Goal: Information Seeking & Learning: Learn about a topic

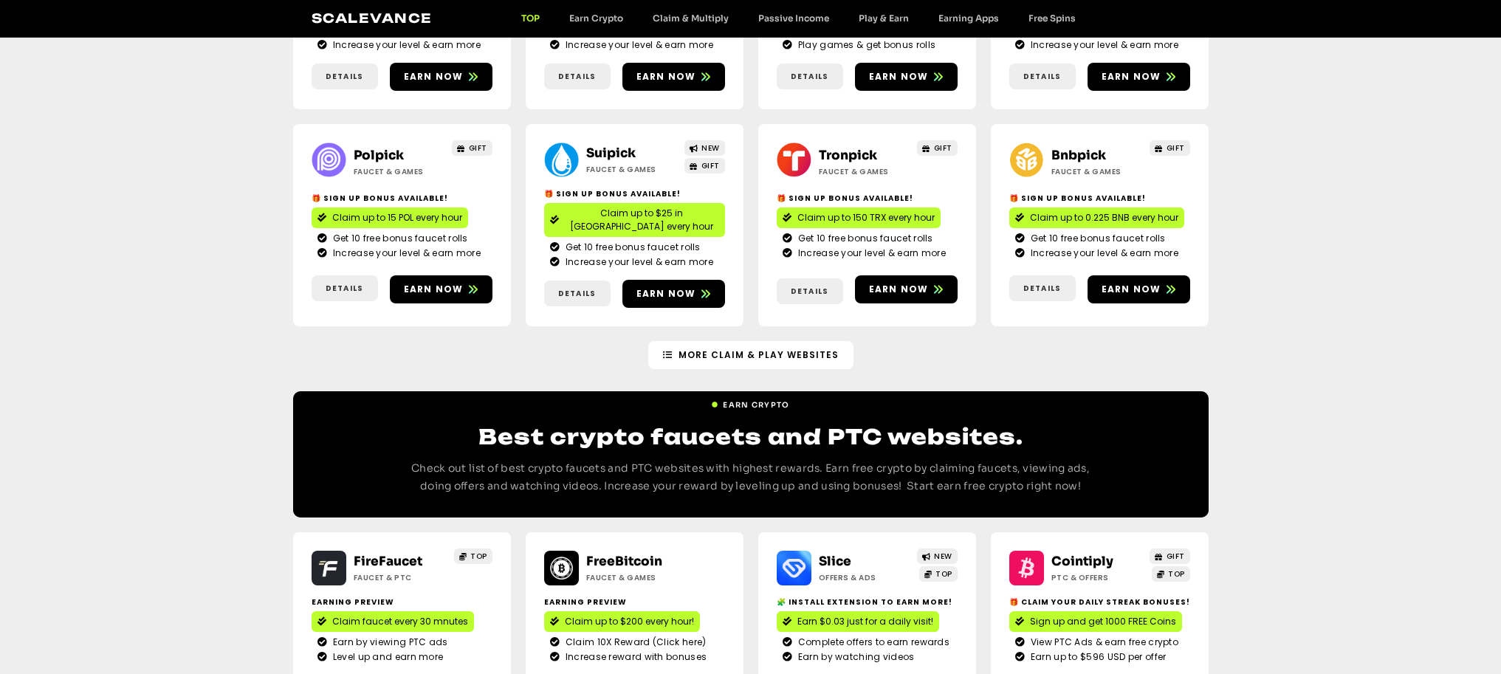
scroll to position [1145, 0]
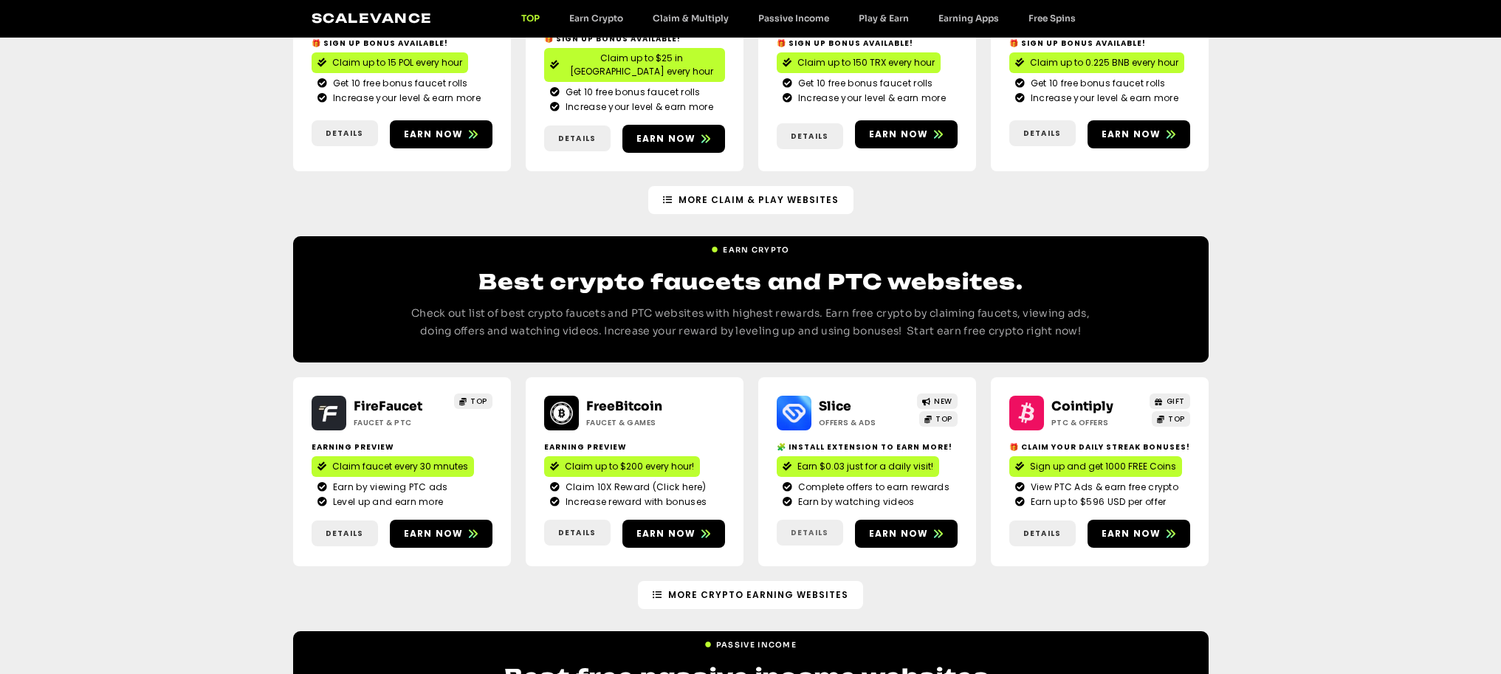
click at [825, 527] on span "Details" at bounding box center [810, 532] width 38 height 11
click at [903, 527] on span "Earn now" at bounding box center [899, 533] width 60 height 13
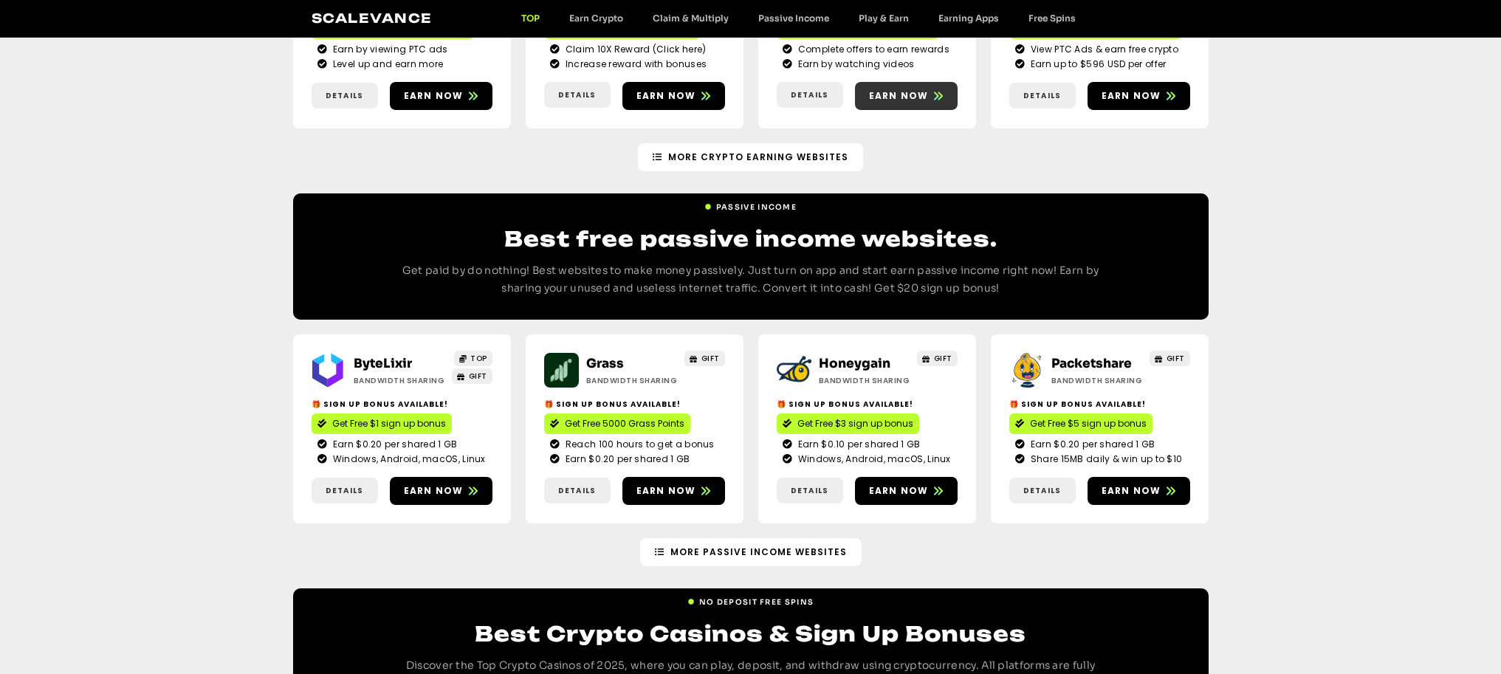
scroll to position [1436, 0]
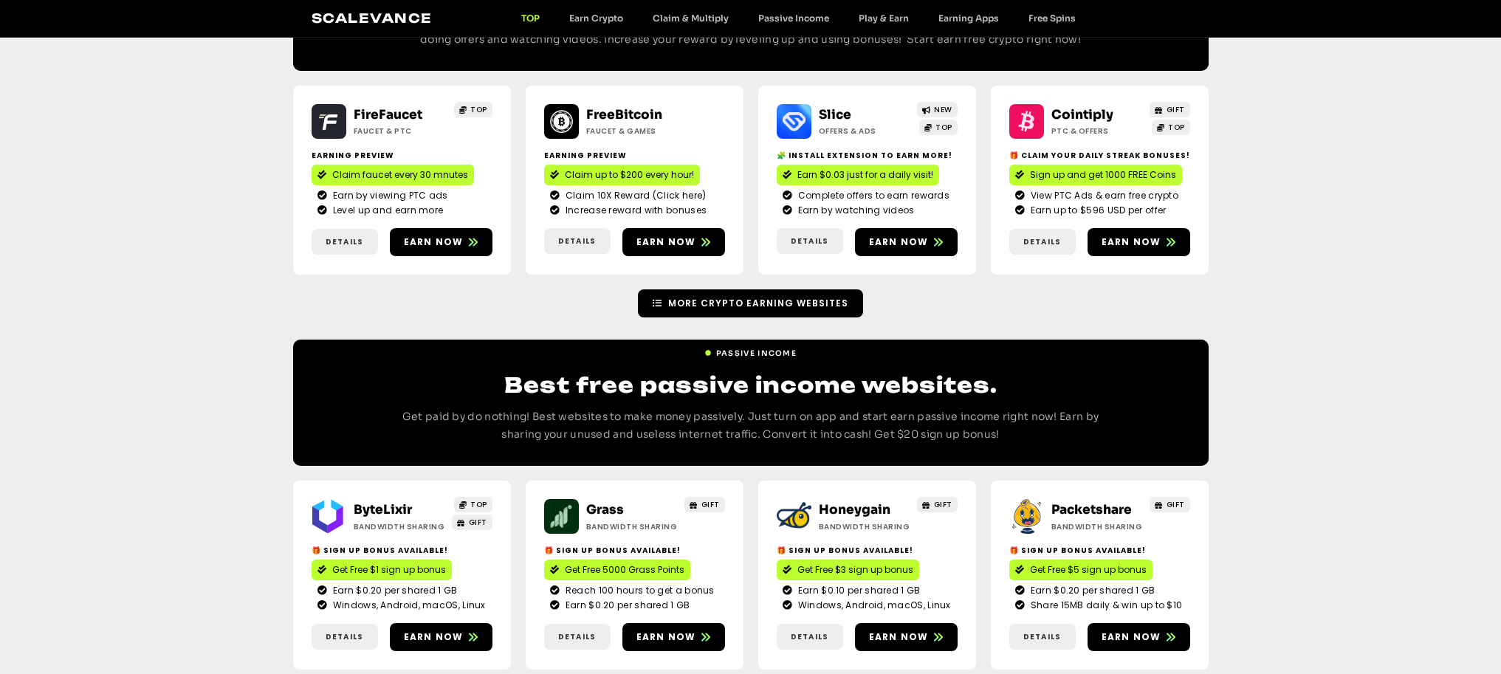
click at [825, 289] on link "More Crypto earning Websites" at bounding box center [750, 303] width 225 height 28
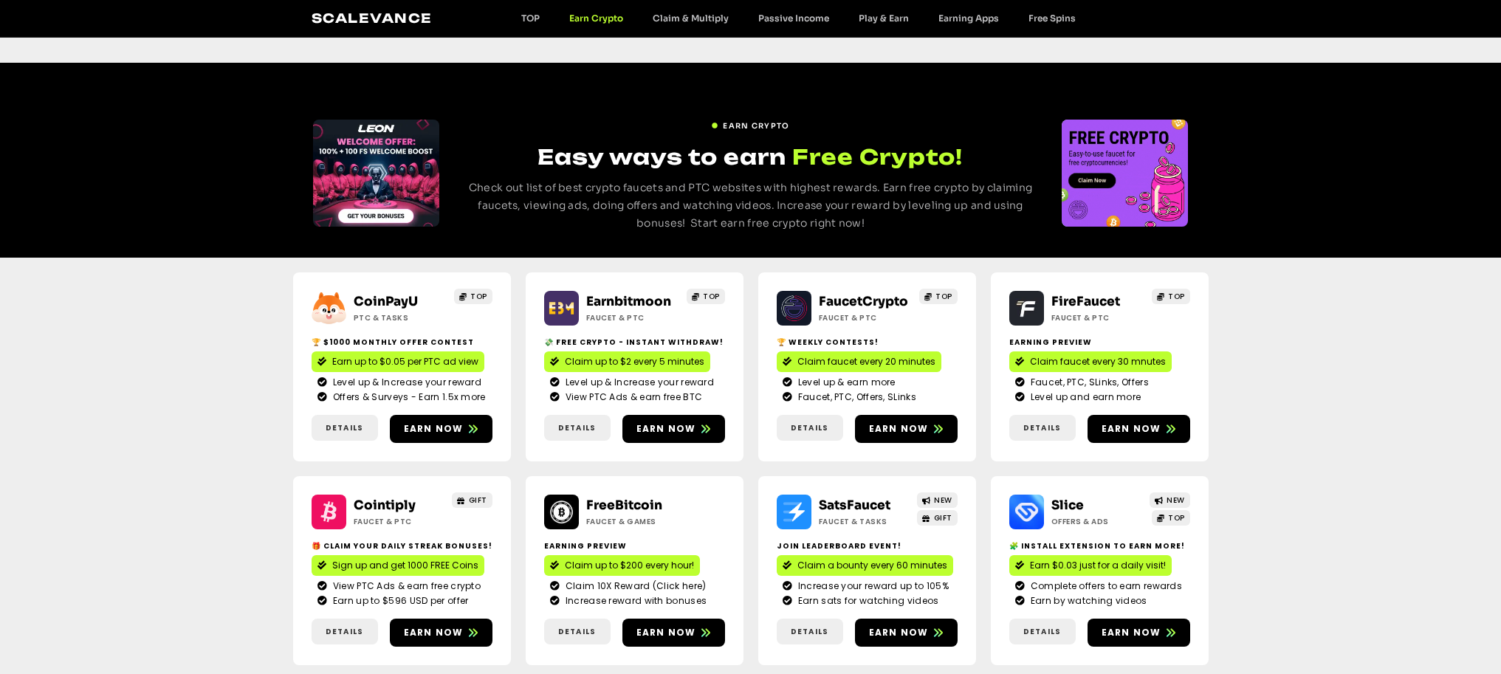
scroll to position [253, 0]
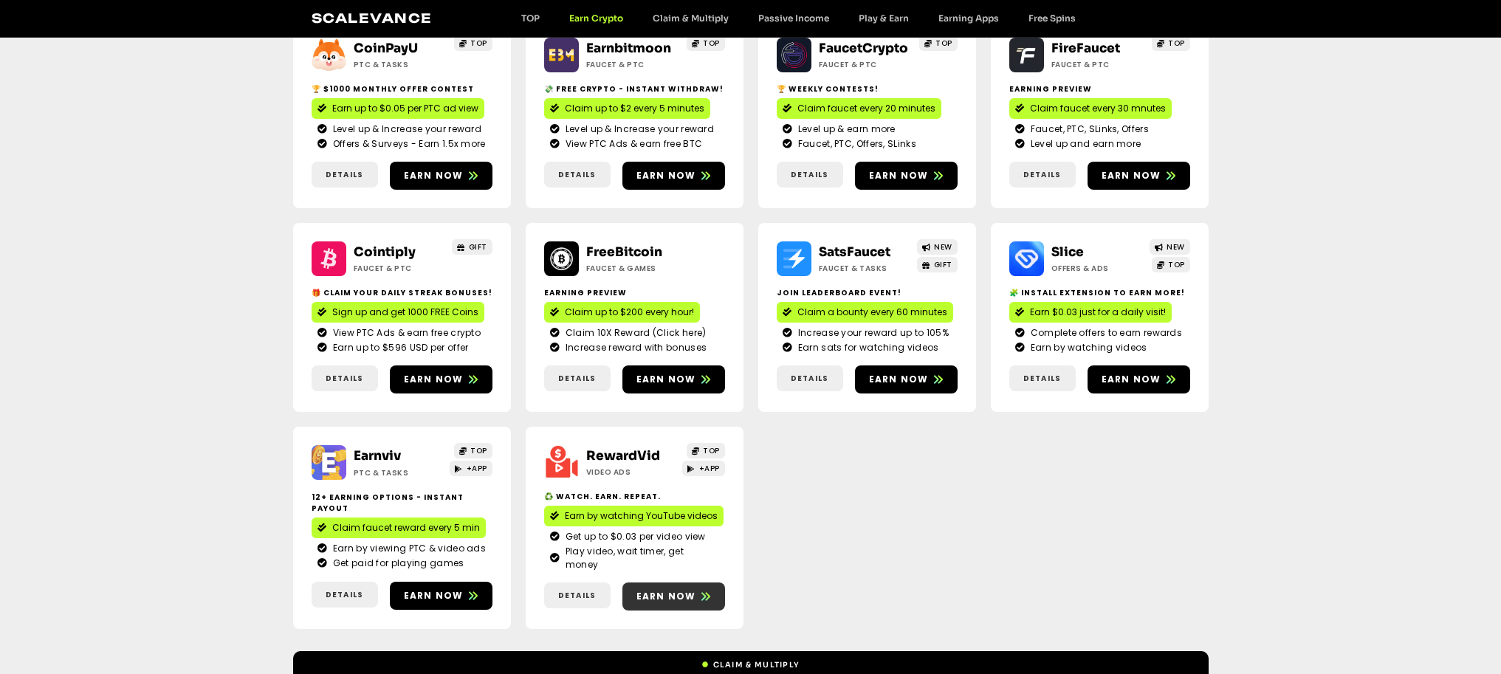
click at [693, 590] on span "Earn now" at bounding box center [666, 596] width 60 height 13
click at [462, 589] on span "Earn now" at bounding box center [441, 595] width 103 height 13
